Goal: Task Accomplishment & Management: Use online tool/utility

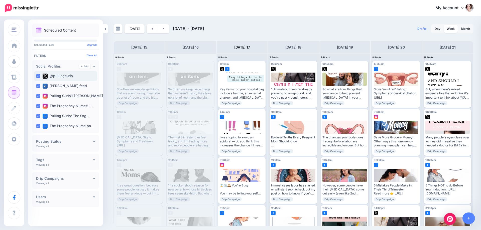
click at [39, 74] on div "@pullingcurls" at bounding box center [65, 76] width 63 height 10
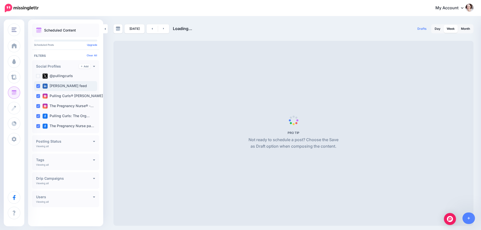
click at [36, 85] on div "Hilary Erickson feed" at bounding box center [65, 86] width 63 height 10
click at [37, 98] on ins at bounding box center [38, 96] width 4 height 4
click at [38, 108] on ins at bounding box center [38, 106] width 4 height 4
click at [38, 117] on ins at bounding box center [38, 116] width 4 height 4
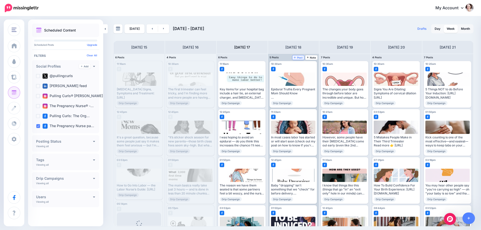
click at [298, 58] on span "Post" at bounding box center [298, 57] width 9 height 3
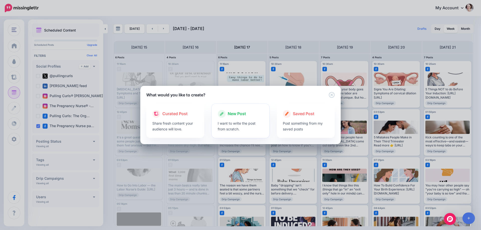
click at [235, 124] on p "I want to write the post from scratch." at bounding box center [241, 127] width 46 height 12
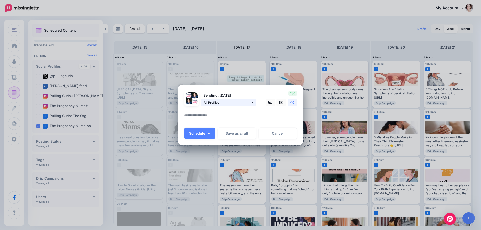
click at [212, 101] on span "All Profiles" at bounding box center [227, 102] width 47 height 5
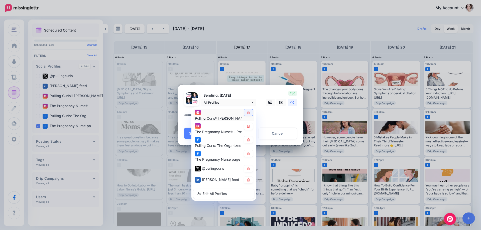
click at [247, 114] on icon at bounding box center [248, 112] width 3 height 3
click at [249, 126] on icon at bounding box center [248, 126] width 3 height 3
click at [248, 139] on icon at bounding box center [249, 140] width 4 height 3
click at [249, 167] on icon at bounding box center [249, 168] width 4 height 3
click at [250, 181] on link at bounding box center [248, 180] width 9 height 7
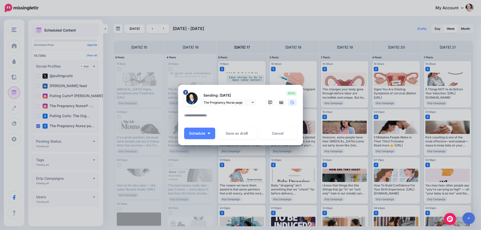
click at [210, 115] on textarea at bounding box center [241, 118] width 115 height 10
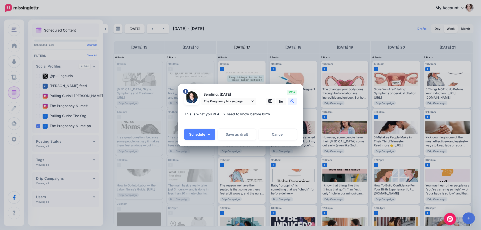
paste textarea "**********"
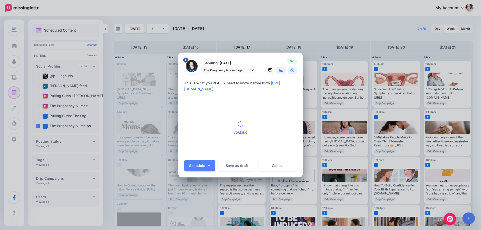
type textarea "**********"
click at [282, 69] on link at bounding box center [281, 70] width 10 height 7
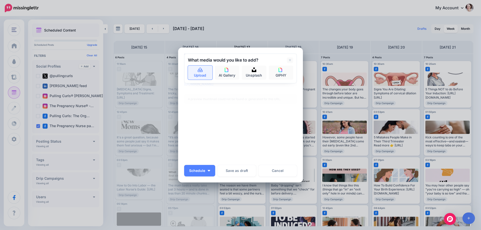
click at [203, 71] on link "Upload" at bounding box center [200, 73] width 25 height 14
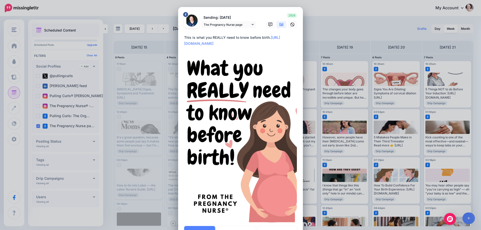
scroll to position [25, 0]
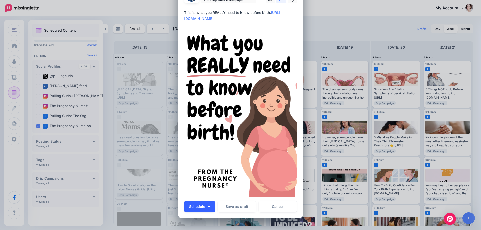
click at [206, 208] on button "Schedule" at bounding box center [199, 207] width 31 height 12
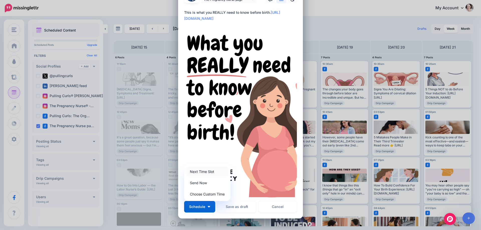
click at [209, 172] on link "Next Time Slot" at bounding box center [207, 172] width 42 height 10
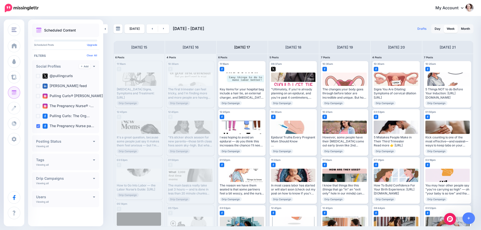
scroll to position [0, 0]
click at [296, 57] on icon at bounding box center [295, 57] width 2 height 3
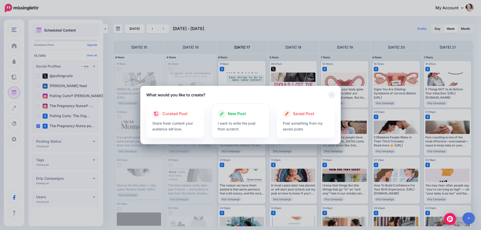
click at [226, 117] on div "New Post" at bounding box center [241, 114] width 46 height 8
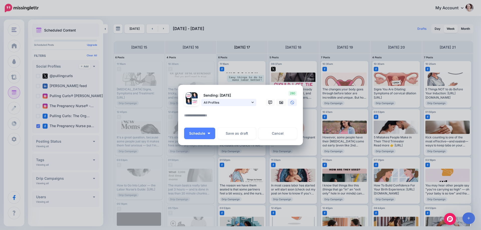
click at [238, 102] on span "All Profiles" at bounding box center [227, 102] width 47 height 5
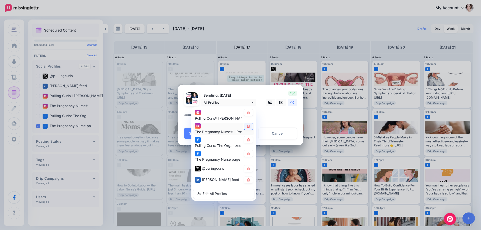
click at [249, 128] on icon at bounding box center [248, 126] width 3 height 3
click at [248, 142] on link at bounding box center [248, 140] width 9 height 7
click at [248, 170] on icon at bounding box center [249, 168] width 4 height 3
click at [248, 181] on icon at bounding box center [249, 180] width 4 height 3
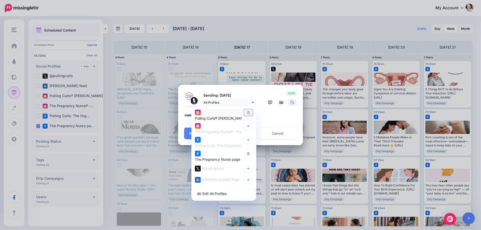
click at [250, 110] on link at bounding box center [248, 112] width 9 height 7
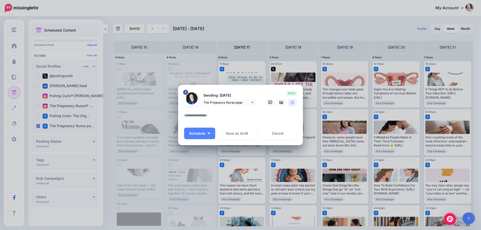
click at [200, 113] on textarea at bounding box center [241, 118] width 115 height 10
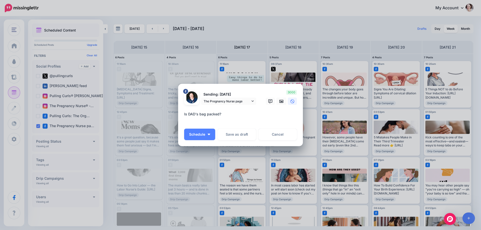
paste textarea "**********"
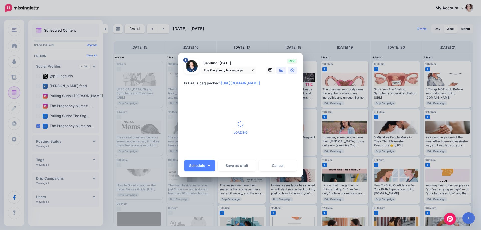
type textarea "**********"
click at [280, 72] on link at bounding box center [281, 70] width 10 height 7
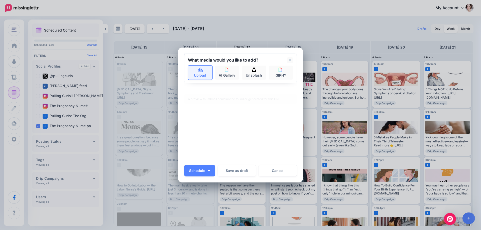
click at [190, 71] on link "Upload" at bounding box center [200, 73] width 25 height 14
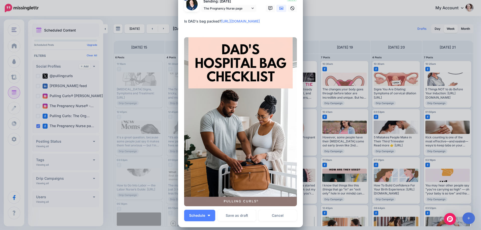
scroll to position [25, 0]
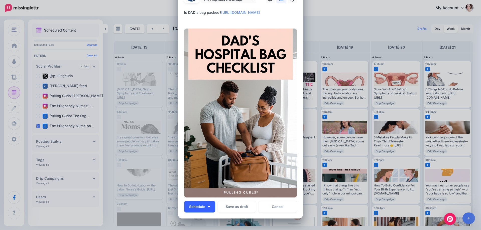
click at [208, 208] on button "Schedule" at bounding box center [199, 207] width 31 height 12
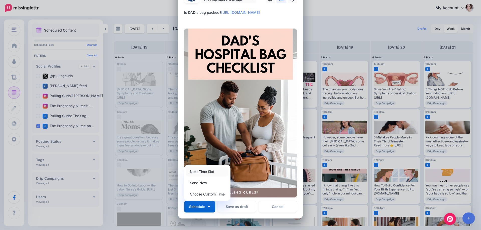
click at [195, 168] on link "Next Time Slot" at bounding box center [207, 172] width 42 height 10
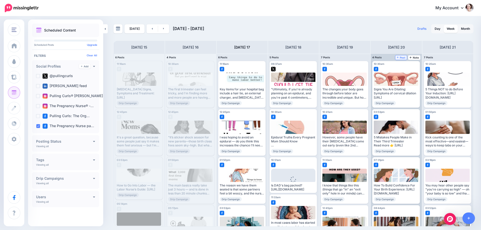
click at [400, 57] on span "Post" at bounding box center [401, 57] width 9 height 3
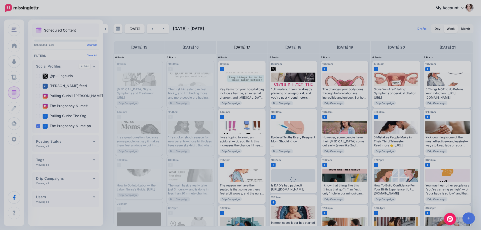
scroll to position [0, 0]
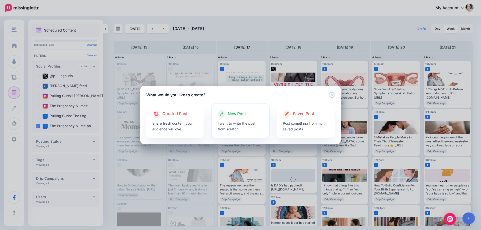
click at [256, 121] on p "I want to write the post from scratch." at bounding box center [241, 127] width 46 height 12
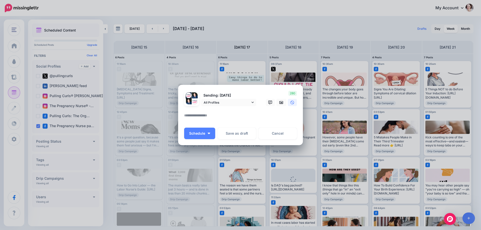
click at [240, 99] on div "Sending: 20th Sep All Profiles" at bounding box center [220, 98] width 80 height 15
click at [241, 105] on span "All Profiles" at bounding box center [227, 102] width 47 height 5
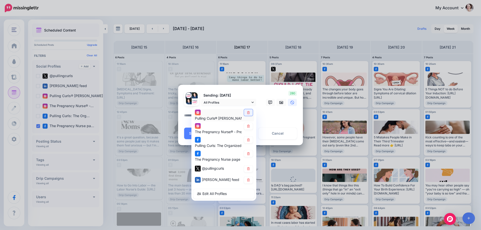
click at [250, 112] on icon at bounding box center [249, 112] width 4 height 3
click at [250, 128] on link at bounding box center [248, 126] width 9 height 7
click at [249, 140] on icon at bounding box center [249, 140] width 4 height 3
click at [248, 171] on link at bounding box center [248, 169] width 9 height 7
click at [248, 178] on link at bounding box center [248, 180] width 9 height 7
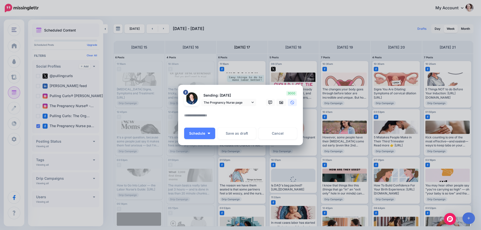
click at [215, 120] on textarea at bounding box center [241, 118] width 115 height 10
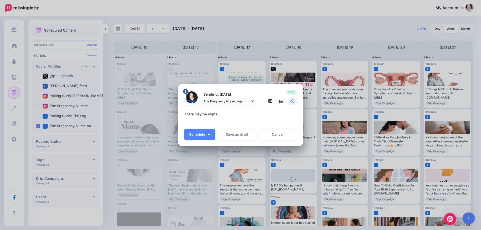
paste textarea "**********"
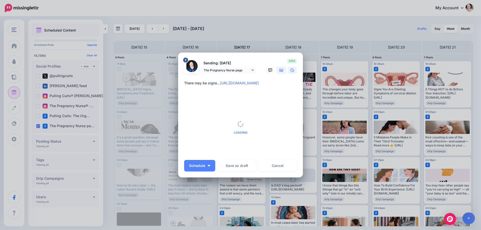
type textarea "**********"
click at [280, 71] on icon at bounding box center [281, 70] width 4 height 3
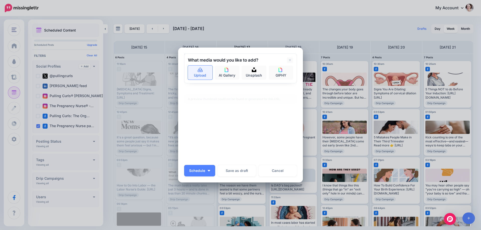
click at [207, 69] on link "Upload" at bounding box center [200, 73] width 25 height 14
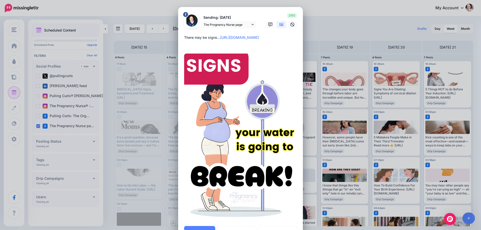
scroll to position [25, 0]
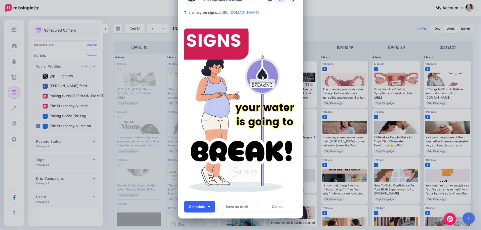
click at [208, 207] on img "button" at bounding box center [209, 207] width 3 height 2
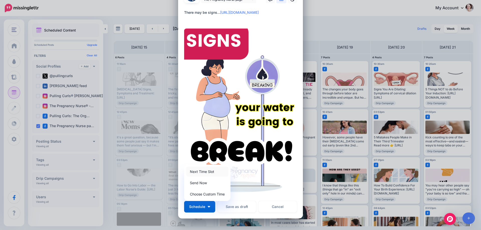
click at [204, 173] on link "Next Time Slot" at bounding box center [207, 172] width 42 height 10
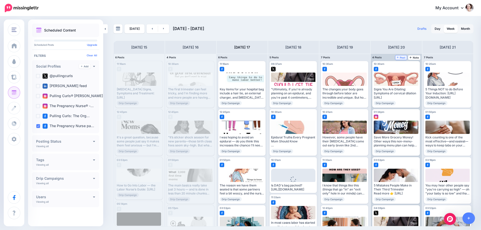
click at [401, 59] on link "Post" at bounding box center [402, 57] width 12 height 5
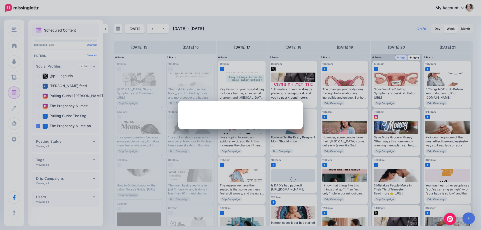
scroll to position [0, 0]
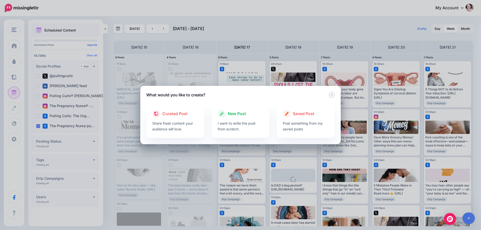
drag, startPoint x: 232, startPoint y: 119, endPoint x: 232, endPoint y: 124, distance: 4.8
click at [232, 119] on div at bounding box center [241, 119] width 46 height 3
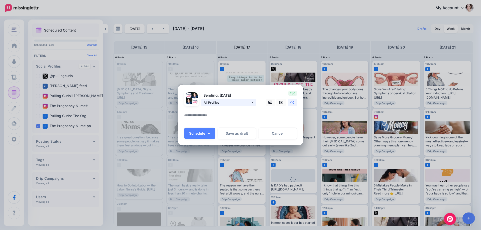
click at [238, 103] on span "All Profiles" at bounding box center [227, 102] width 47 height 5
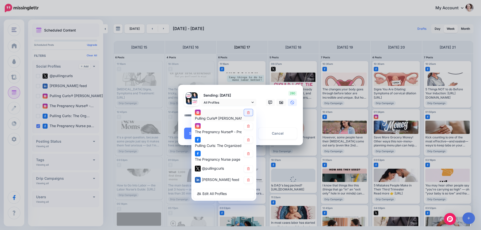
click at [249, 114] on link at bounding box center [248, 112] width 9 height 7
click at [249, 126] on icon at bounding box center [248, 126] width 3 height 3
click at [249, 142] on link at bounding box center [248, 140] width 9 height 7
click at [248, 168] on icon at bounding box center [249, 168] width 4 height 3
click at [248, 179] on icon at bounding box center [248, 180] width 3 height 3
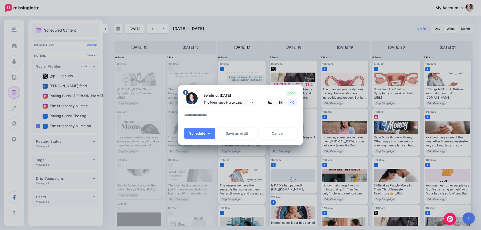
click at [203, 113] on textarea at bounding box center [241, 118] width 115 height 10
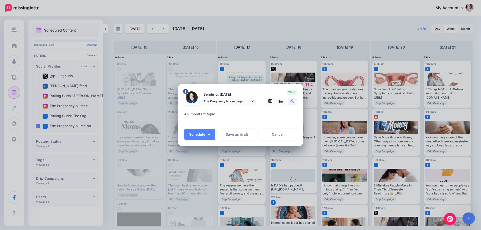
paste textarea "**********"
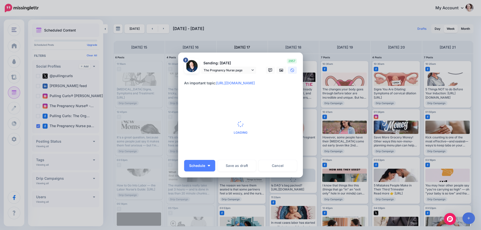
type textarea "**********"
click at [280, 100] on span "Loading" at bounding box center [240, 127] width 113 height 57
click at [280, 70] on div "Create Post Loading Sending: 20th Sep The Pregnancy Nurse page" at bounding box center [240, 115] width 481 height 230
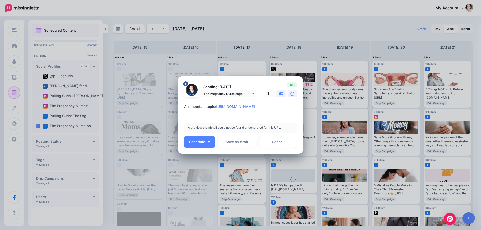
click at [282, 95] on icon at bounding box center [281, 94] width 4 height 4
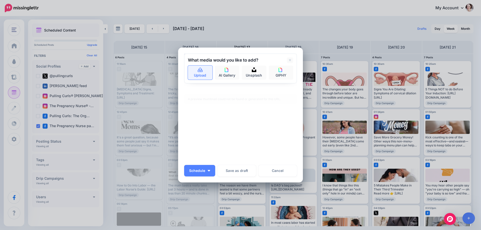
click at [197, 73] on link "Upload" at bounding box center [200, 73] width 25 height 14
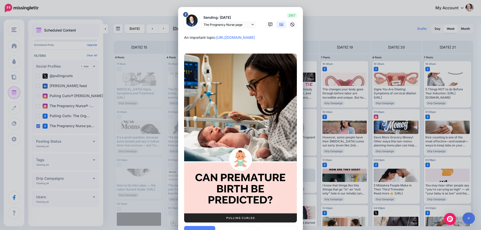
drag, startPoint x: 209, startPoint y: 228, endPoint x: 211, endPoint y: 225, distance: 3.0
click at [209, 227] on button "Schedule" at bounding box center [199, 232] width 31 height 12
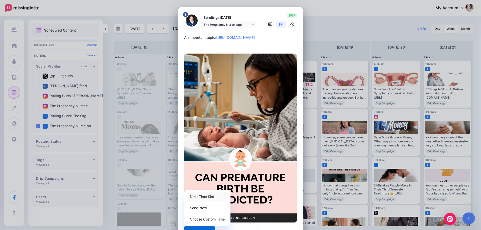
click at [211, 197] on link "Next Time Slot" at bounding box center [207, 197] width 42 height 10
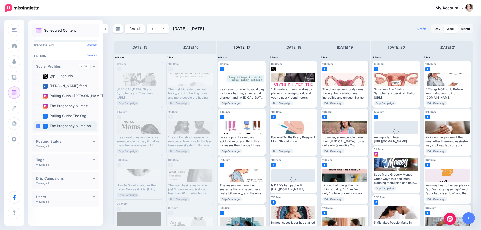
click at [39, 127] on ins at bounding box center [38, 126] width 4 height 4
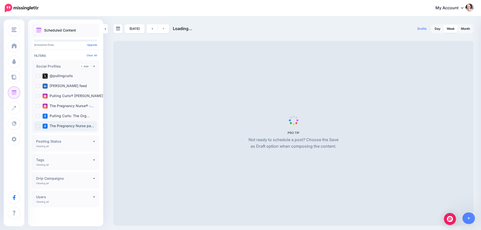
click at [38, 127] on ins at bounding box center [38, 126] width 4 height 4
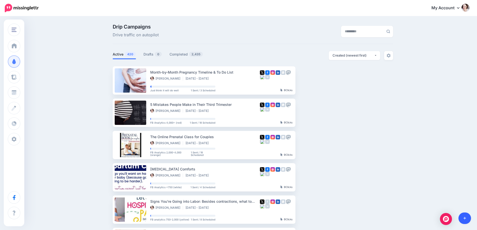
click at [466, 220] on icon at bounding box center [465, 219] width 3 height 4
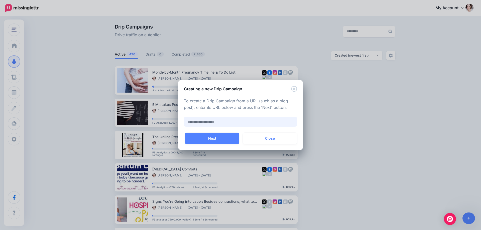
paste input "**********"
type input "**********"
click at [213, 138] on button "Next" at bounding box center [212, 139] width 54 height 12
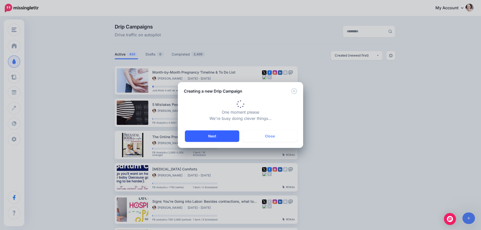
type input "**********"
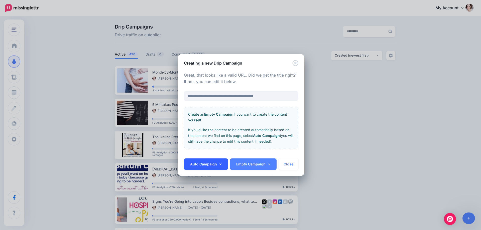
click at [220, 167] on link "Auto Campaign" at bounding box center [206, 165] width 44 height 12
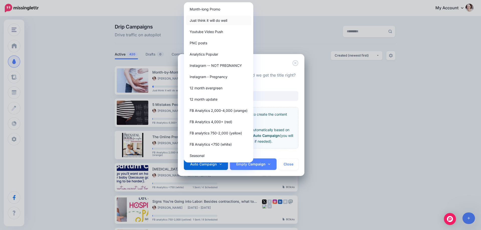
click at [215, 21] on link "Just think it will do well" at bounding box center [218, 21] width 65 height 10
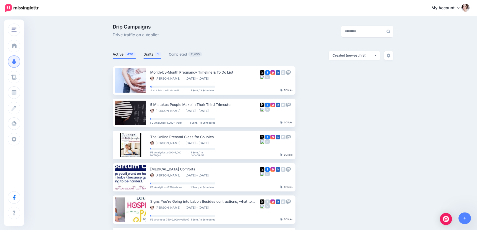
click at [153, 53] on link "Drafts 1" at bounding box center [153, 54] width 18 height 6
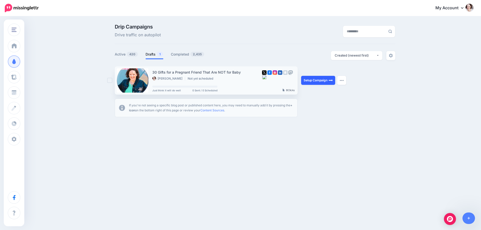
click at [313, 82] on link "Setup Campaign" at bounding box center [318, 80] width 34 height 9
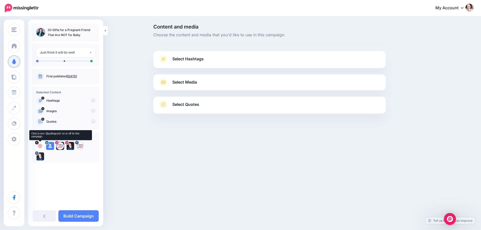
click at [39, 146] on icon at bounding box center [40, 146] width 4 height 4
click at [51, 146] on icon at bounding box center [50, 146] width 4 height 4
click at [59, 146] on icon at bounding box center [60, 146] width 4 height 4
click at [72, 146] on icon at bounding box center [70, 146] width 4 height 4
click at [79, 146] on icon at bounding box center [80, 146] width 4 height 4
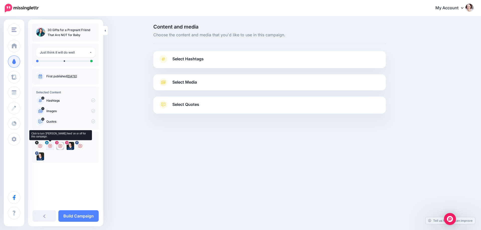
click at [50, 146] on icon at bounding box center [50, 146] width 4 height 4
click at [70, 145] on icon at bounding box center [70, 146] width 4 height 4
click at [224, 56] on link "Select Hashtags" at bounding box center [269, 61] width 223 height 13
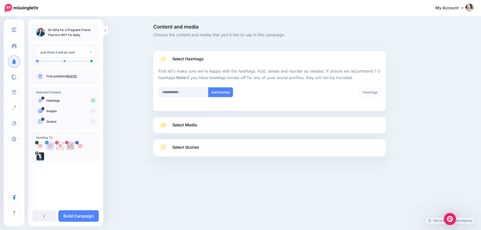
click at [253, 117] on div "Select Media Next, let's make sure we have the best media for this campaign. De…" at bounding box center [269, 125] width 233 height 16
click at [284, 124] on link "Select Media" at bounding box center [269, 125] width 223 height 8
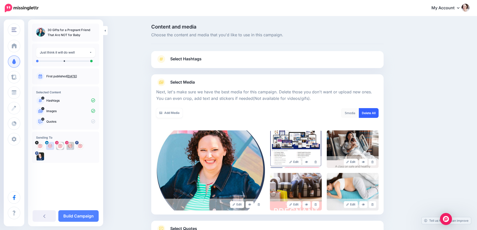
click at [377, 113] on link "Delete All" at bounding box center [369, 113] width 20 height 10
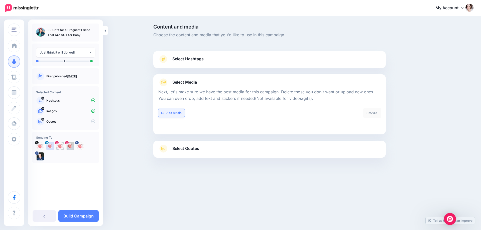
click at [172, 114] on link "Add Media" at bounding box center [171, 113] width 26 height 10
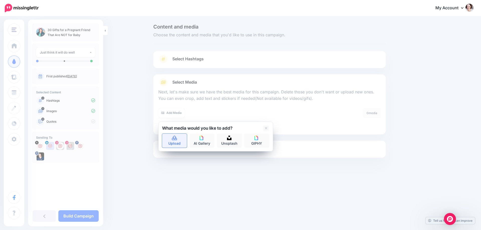
click at [179, 137] on link "Upload" at bounding box center [174, 141] width 25 height 14
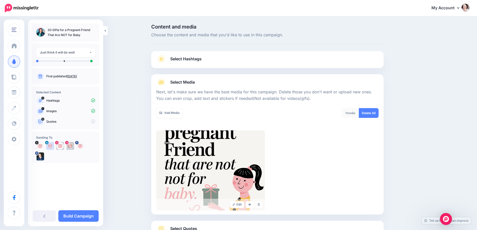
scroll to position [40, 0]
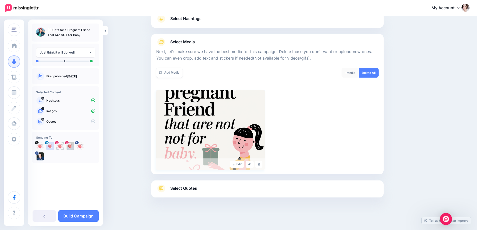
click at [217, 121] on img at bounding box center [210, 130] width 109 height 80
click at [260, 164] on icon at bounding box center [259, 164] width 2 height 3
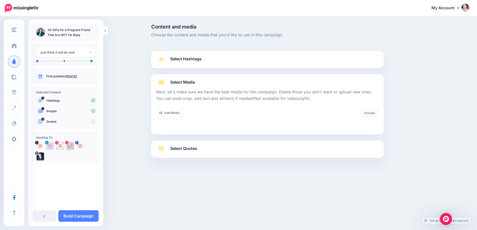
scroll to position [0, 0]
click at [170, 119] on div "Add Media What media would you like to add? Upload AI Gallery Unsplash GIPHY" at bounding box center [212, 116] width 115 height 16
click at [180, 110] on link "Add Media" at bounding box center [171, 113] width 26 height 10
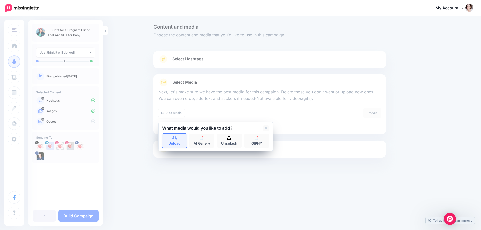
click at [177, 142] on link "Upload" at bounding box center [174, 141] width 25 height 14
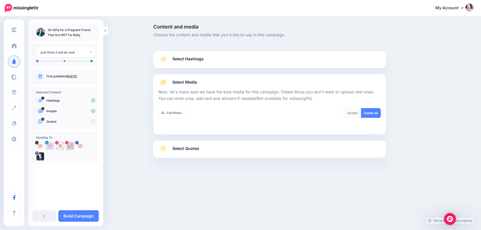
click at [195, 146] on span "Select Quotes" at bounding box center [185, 148] width 27 height 7
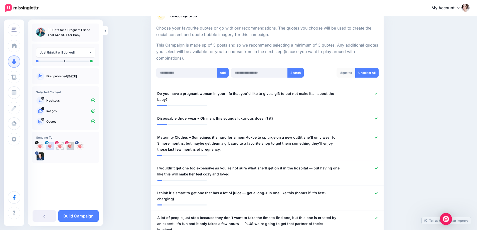
scroll to position [100, 0]
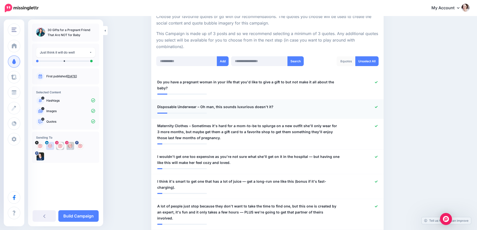
click at [378, 106] on icon at bounding box center [376, 107] width 3 height 3
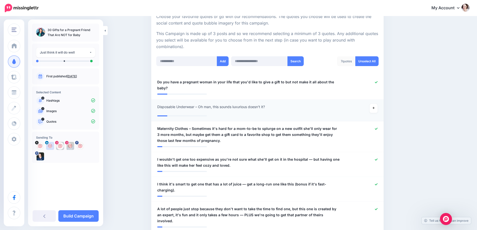
scroll to position [0, 0]
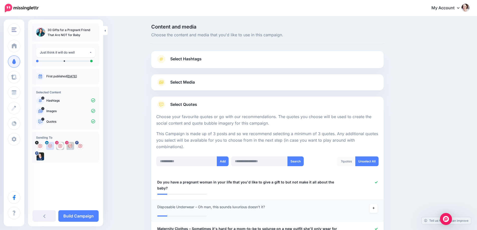
drag, startPoint x: 377, startPoint y: 122, endPoint x: 422, endPoint y: 150, distance: 52.4
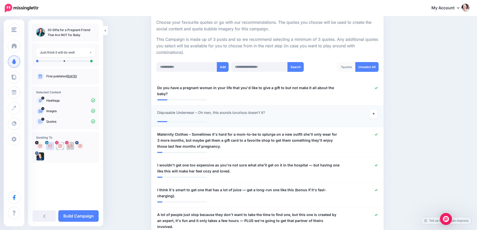
scroll to position [100, 0]
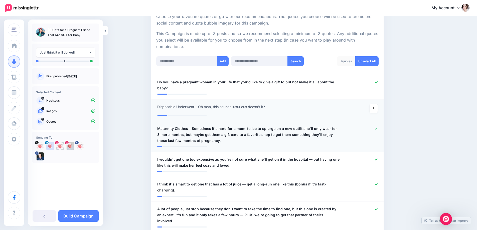
click at [377, 126] on div at bounding box center [363, 135] width 38 height 18
click at [378, 128] on icon at bounding box center [376, 129] width 3 height 3
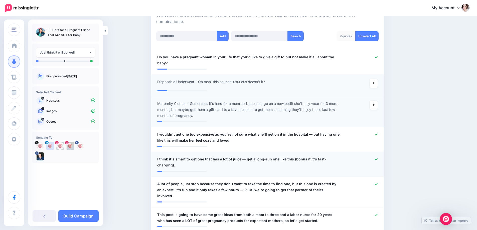
scroll to position [150, 0]
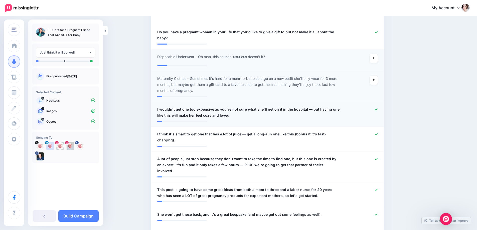
click at [378, 109] on icon at bounding box center [376, 110] width 3 height 2
click at [378, 189] on icon at bounding box center [376, 190] width 3 height 3
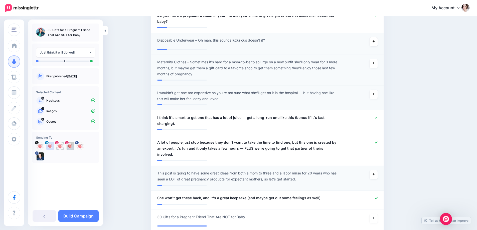
scroll to position [175, 0]
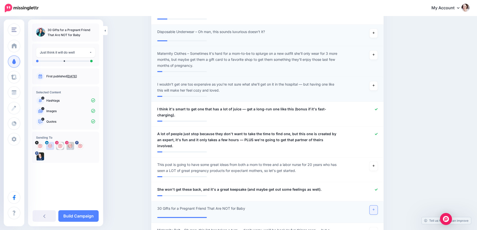
click at [375, 209] on icon at bounding box center [374, 210] width 2 height 3
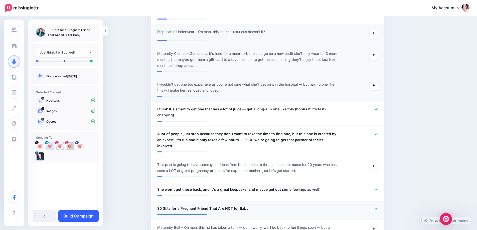
click at [83, 219] on link "Build Campaign" at bounding box center [78, 217] width 40 height 12
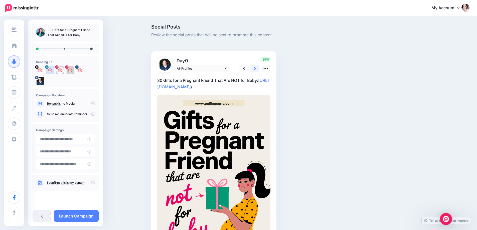
click at [256, 67] on icon at bounding box center [255, 68] width 2 height 5
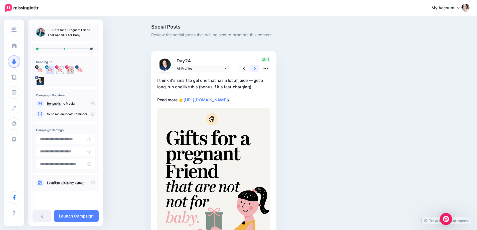
click at [256, 68] on icon at bounding box center [255, 68] width 2 height 5
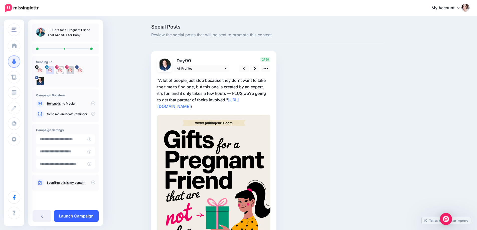
click at [68, 215] on link "Launch Campaign" at bounding box center [76, 217] width 45 height 12
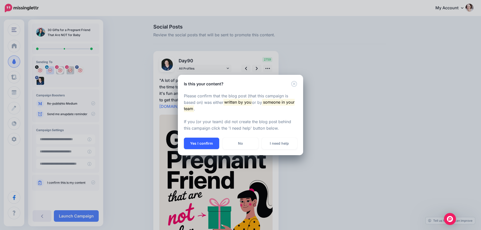
click at [211, 148] on button "Yes I confirm" at bounding box center [201, 144] width 35 height 12
